Goal: Task Accomplishment & Management: Manage account settings

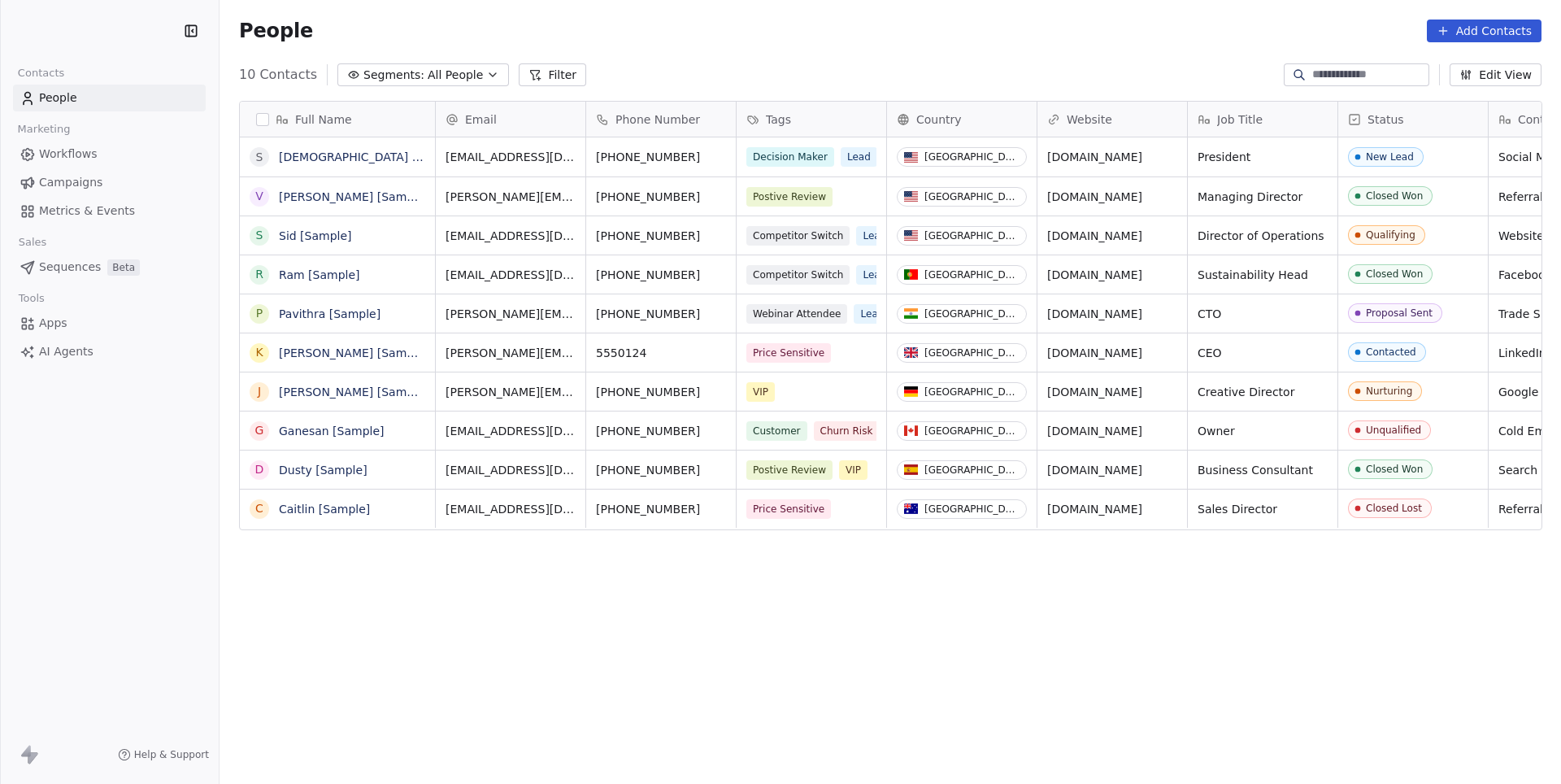
scroll to position [689, 1341]
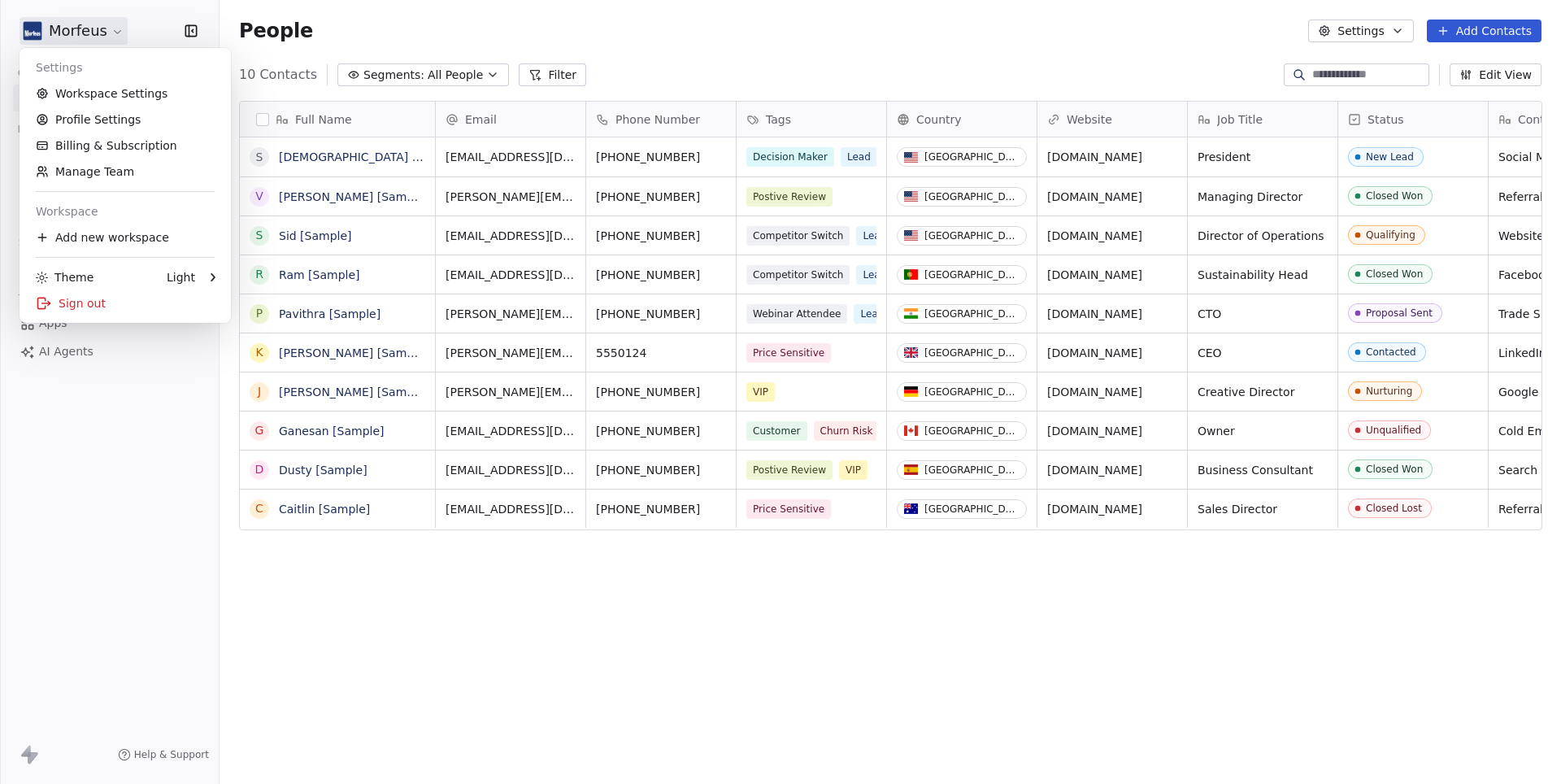
click at [83, 37] on html "Morfeus Contacts People Marketing Workflows Campaigns Metrics & Events Sales Se…" at bounding box center [780, 392] width 1561 height 784
click at [85, 92] on link "Workspace Settings" at bounding box center [124, 93] width 198 height 26
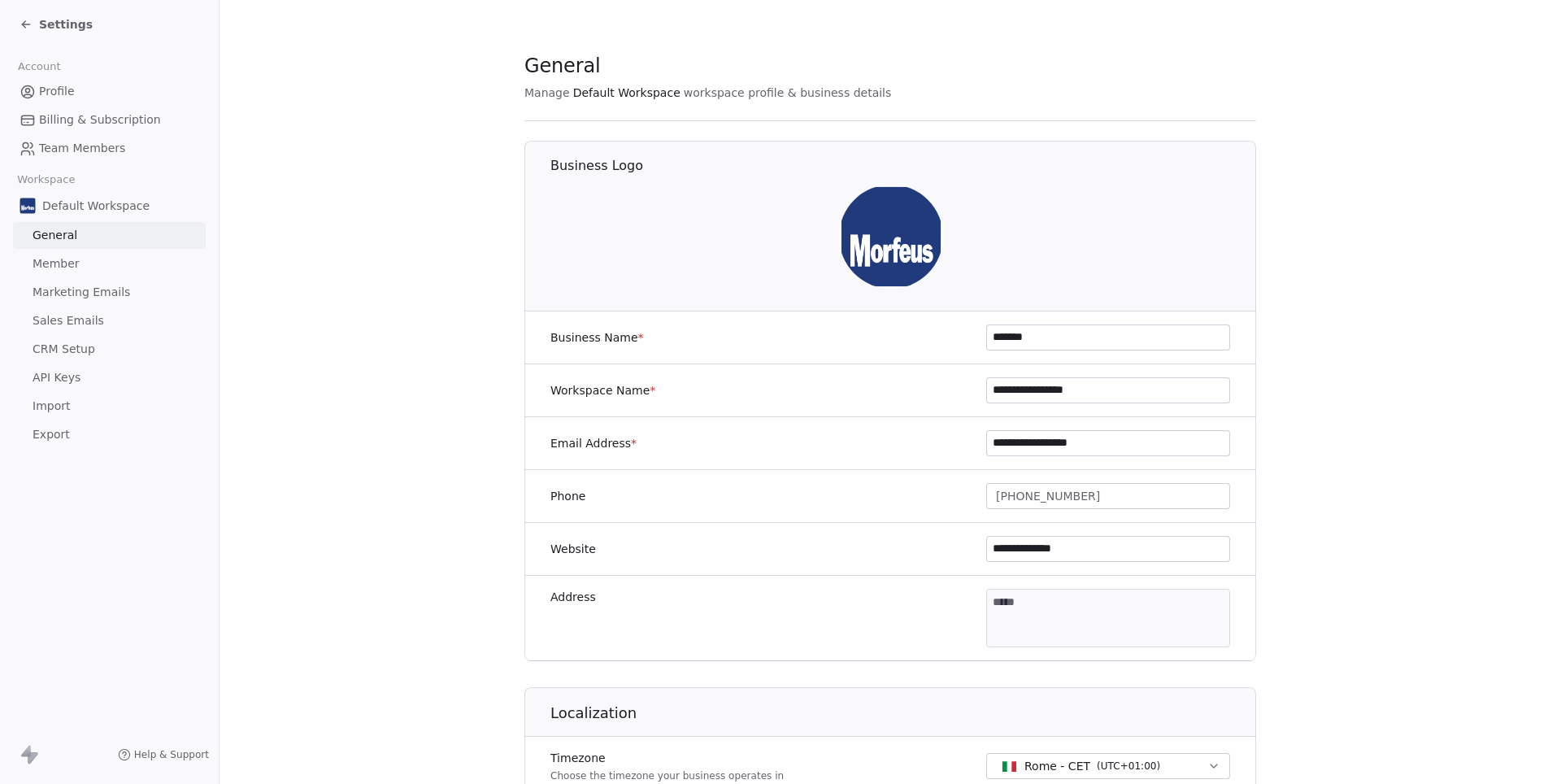
click at [57, 297] on link "Marketing Emails" at bounding box center [109, 292] width 193 height 27
